Goal: Transaction & Acquisition: Book appointment/travel/reservation

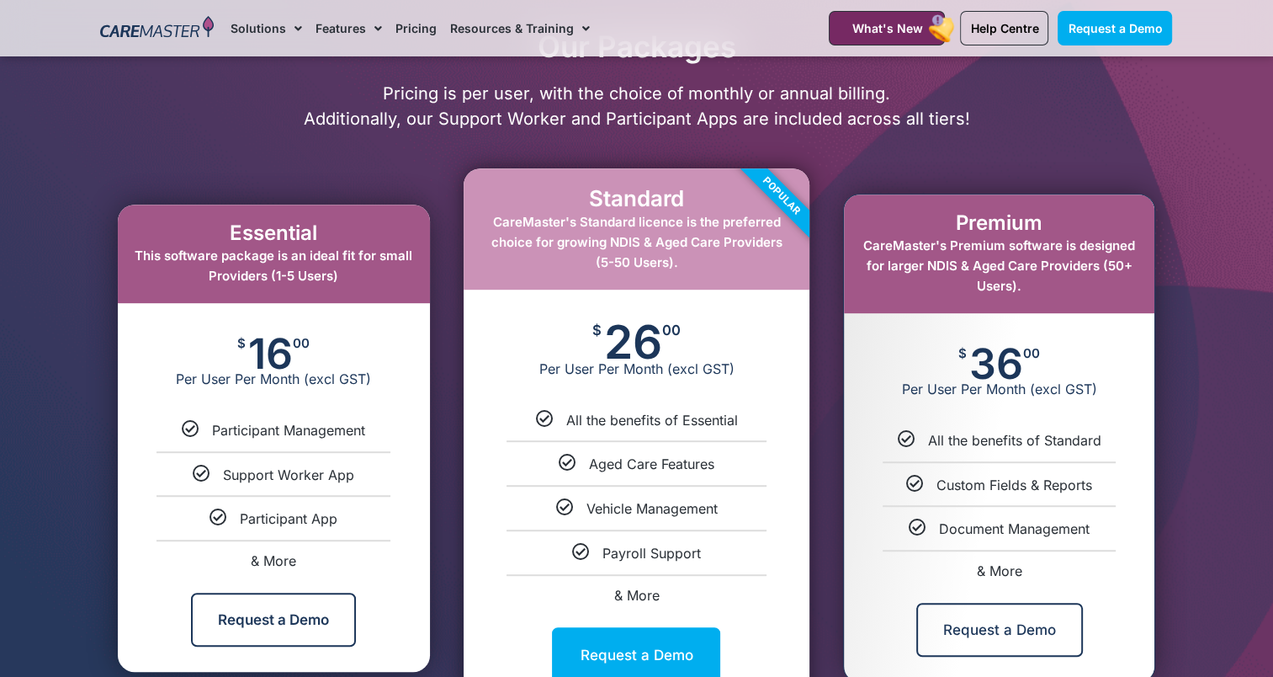
scroll to position [842, 0]
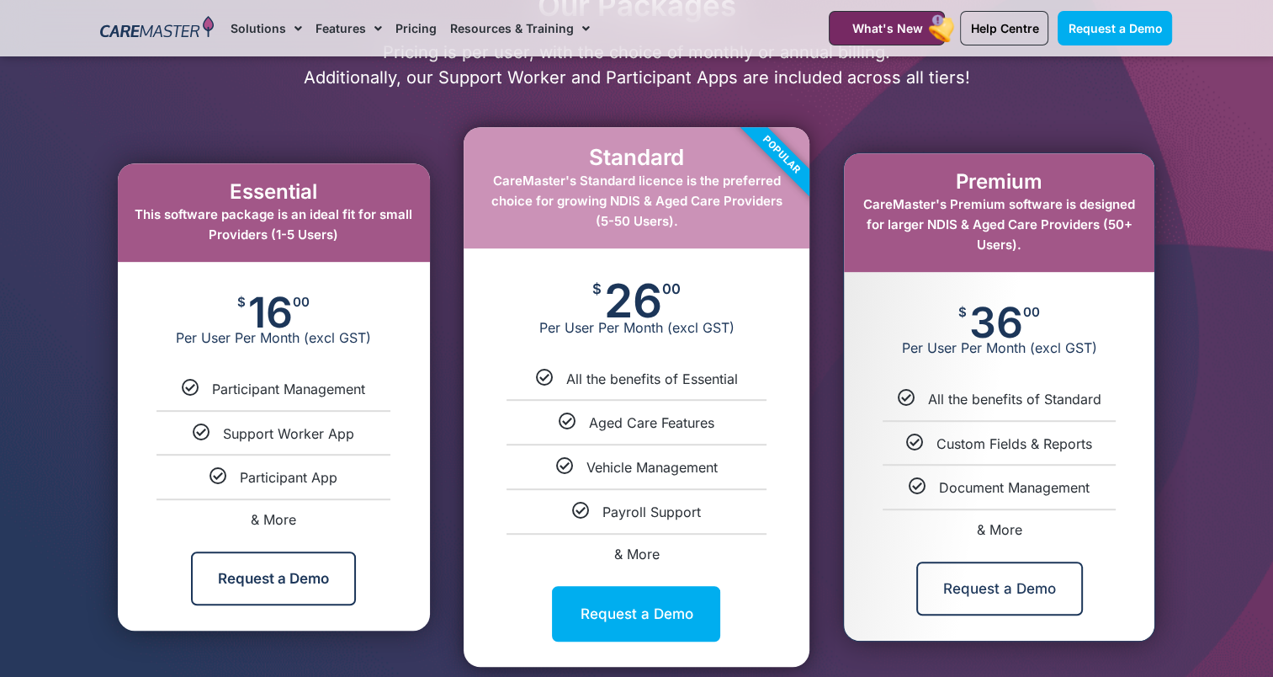
click at [630, 557] on span "& More" at bounding box center [636, 553] width 45 height 17
select select "****"
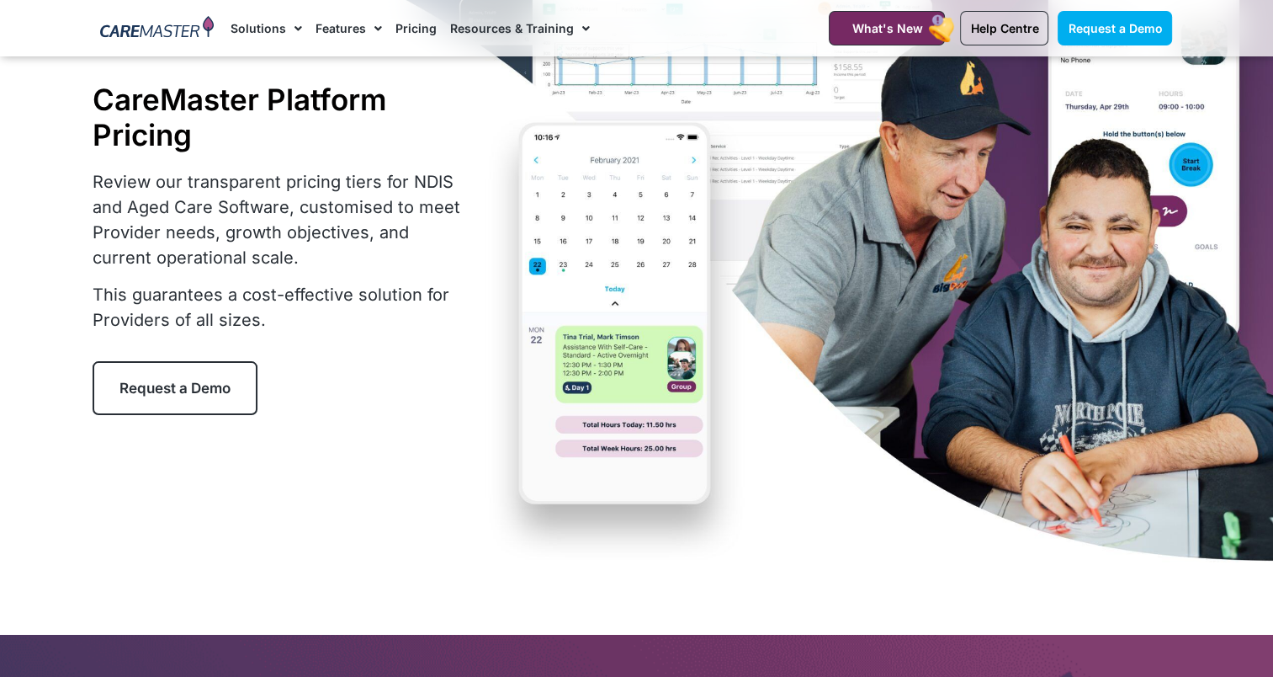
scroll to position [168, 0]
